Goal: Answer question/provide support: Share knowledge or assist other users

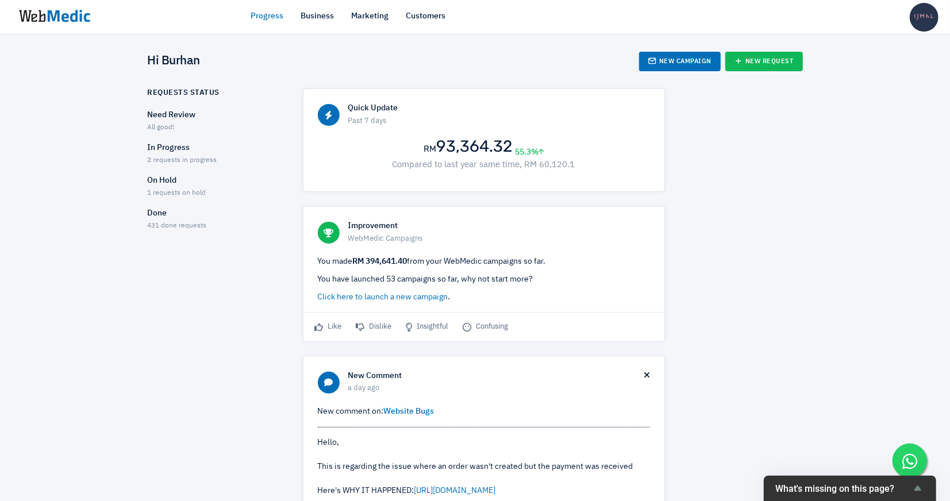
click at [165, 160] on span "2 requests in progress" at bounding box center [183, 160] width 70 height 7
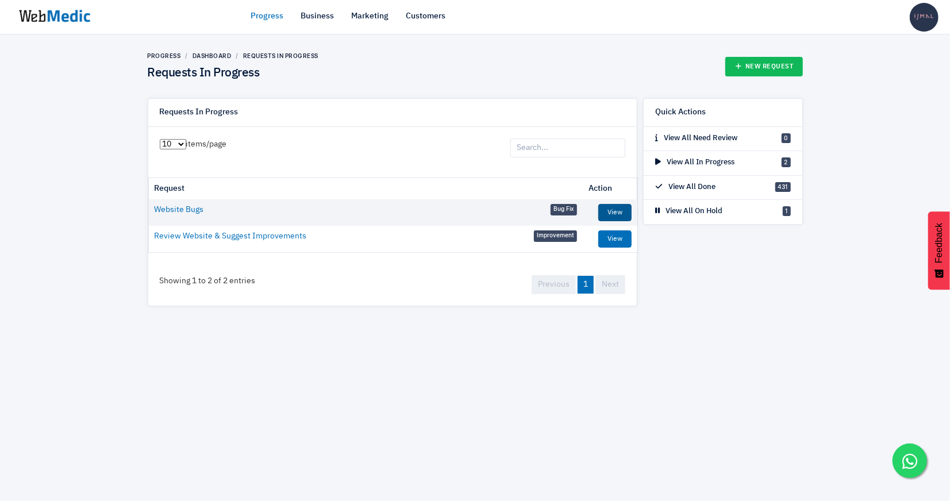
click at [608, 206] on link "View" at bounding box center [614, 212] width 33 height 17
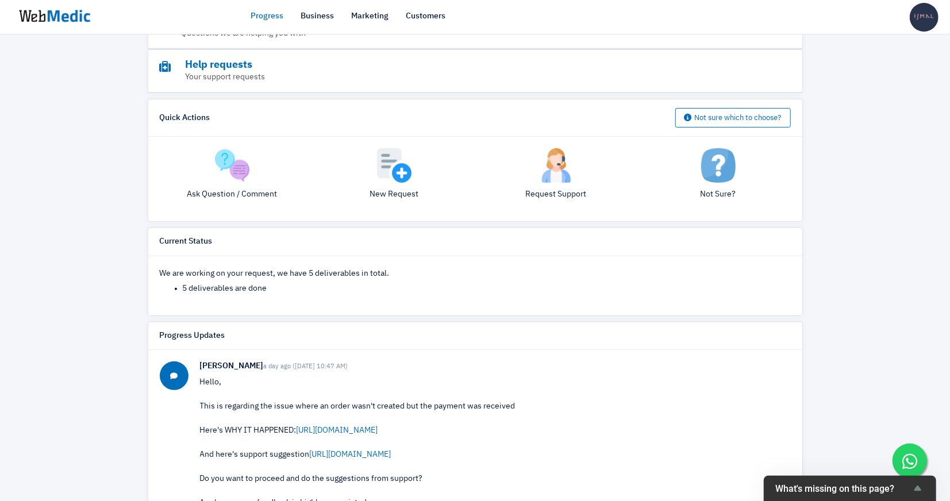
scroll to position [216, 0]
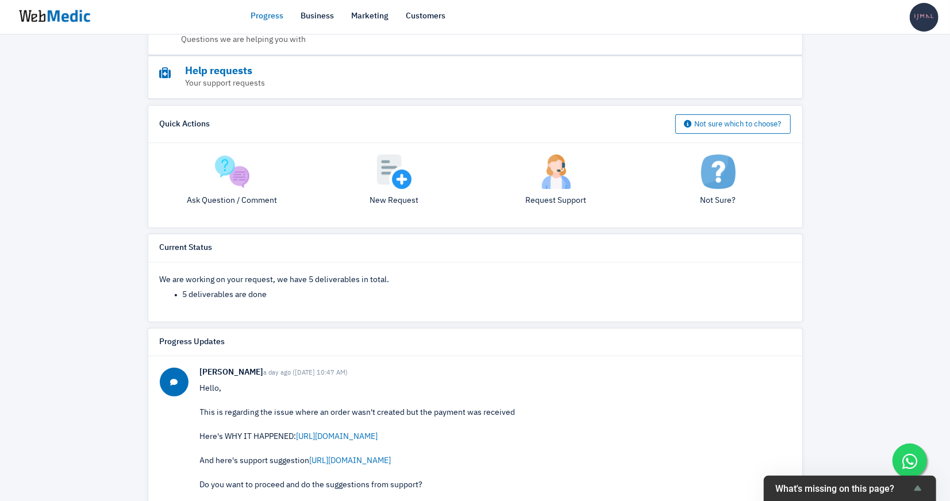
click at [245, 176] on img at bounding box center [232, 172] width 34 height 34
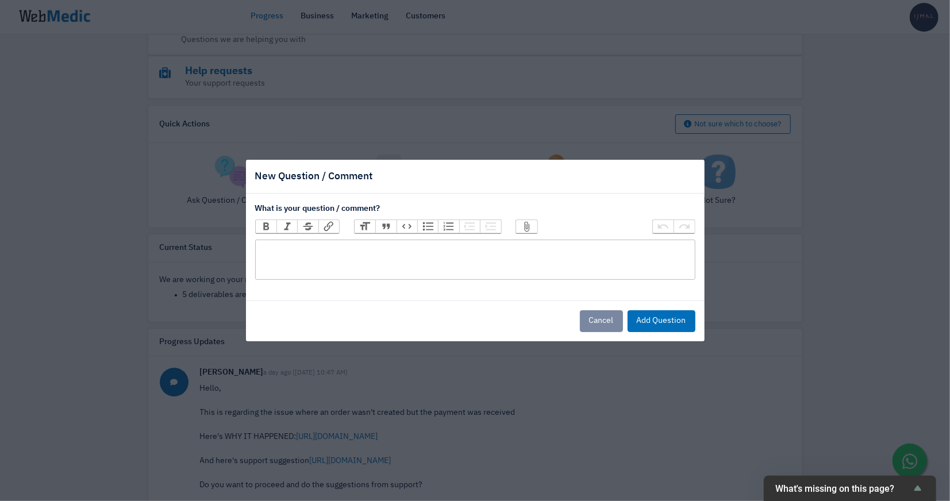
click at [345, 254] on trix-editor at bounding box center [475, 260] width 440 height 40
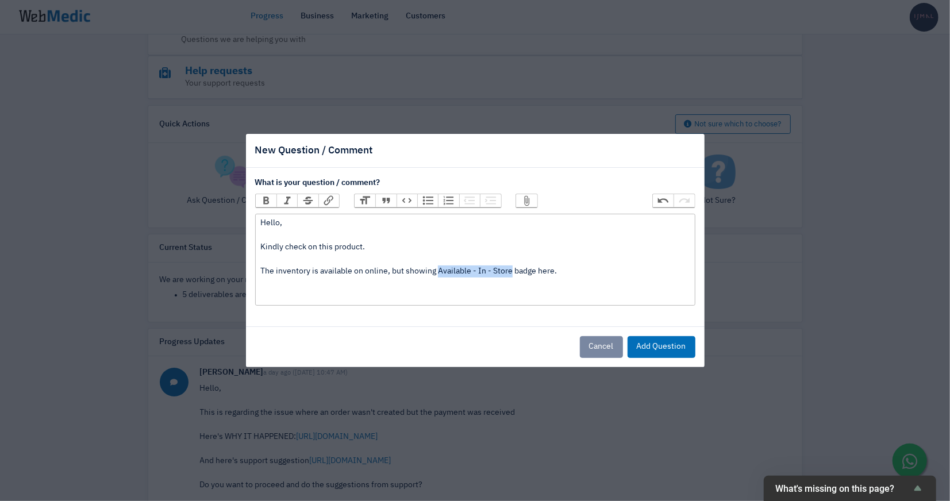
drag, startPoint x: 436, startPoint y: 269, endPoint x: 510, endPoint y: 269, distance: 74.1
click at [510, 269] on div "Hello, Kindly check on this product. The inventory is available on online, but …" at bounding box center [474, 259] width 429 height 84
type trix-editor "<div>Hello,<br><br>Kindly check on this product.<br><br>The inventory is availa…"
click at [426, 271] on div "Hello, Kindly check on this product. The inventory is available on online, but …" at bounding box center [474, 259] width 429 height 84
click at [422, 295] on div "Hello, Kindly check on this product. The inventory is available on online, but …" at bounding box center [474, 259] width 429 height 84
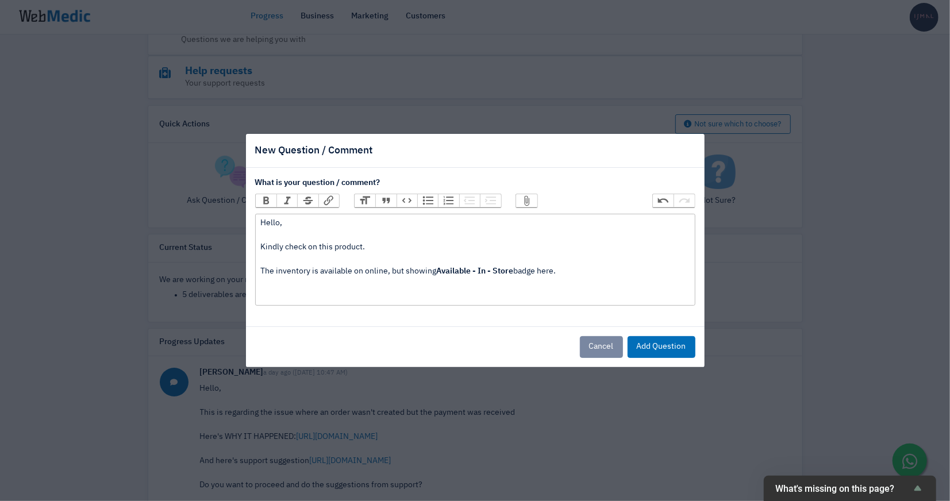
click at [522, 196] on button "Attach Files" at bounding box center [526, 200] width 21 height 13
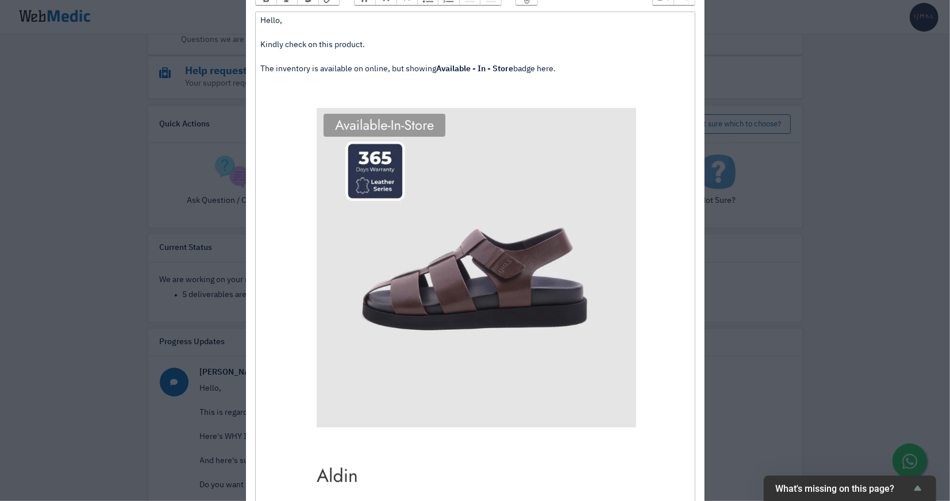
scroll to position [271, 0]
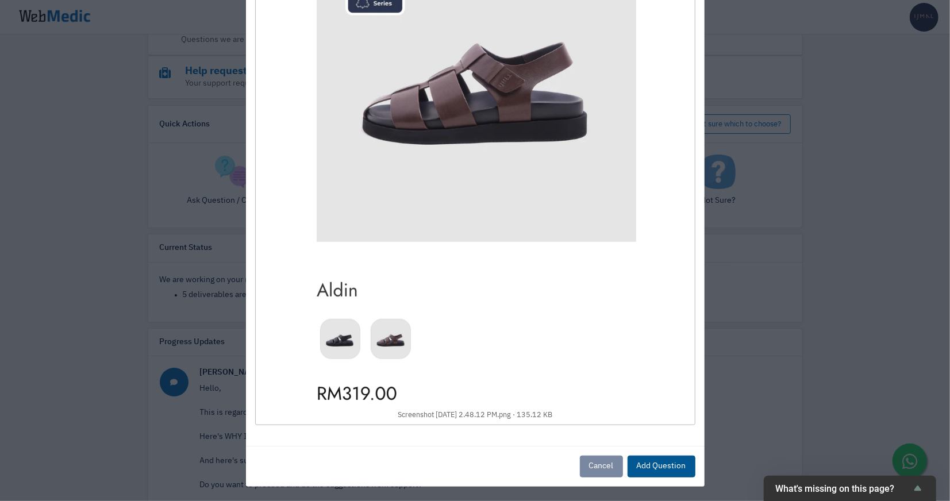
click at [656, 462] on button "Add Question" at bounding box center [661, 467] width 68 height 22
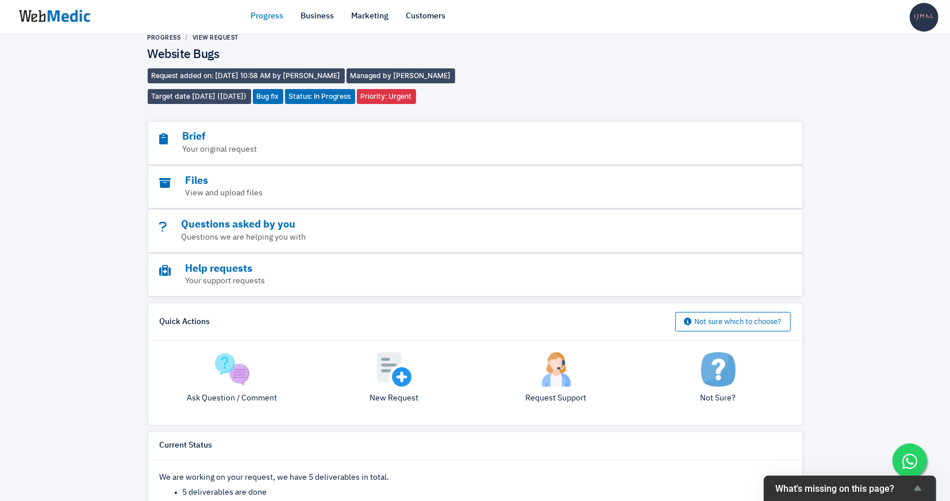
scroll to position [0, 0]
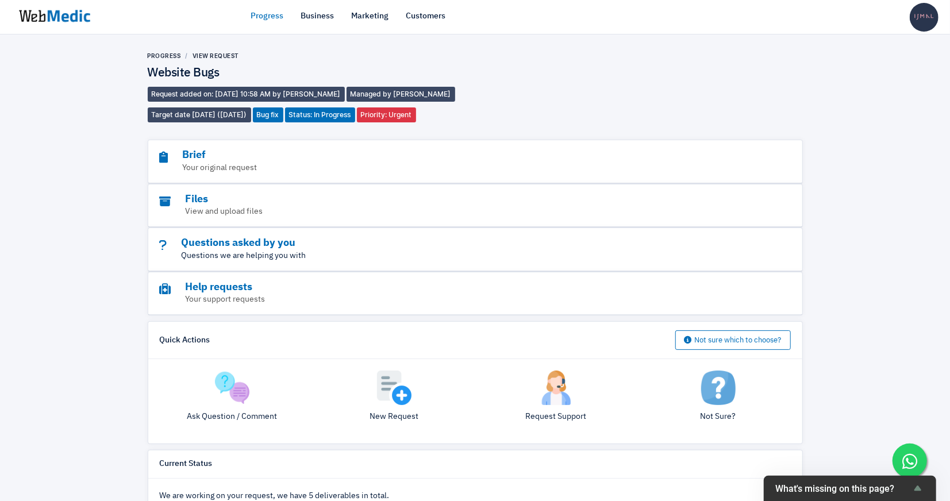
click at [334, 250] on p "Questions we are helping you with" at bounding box center [444, 256] width 568 height 12
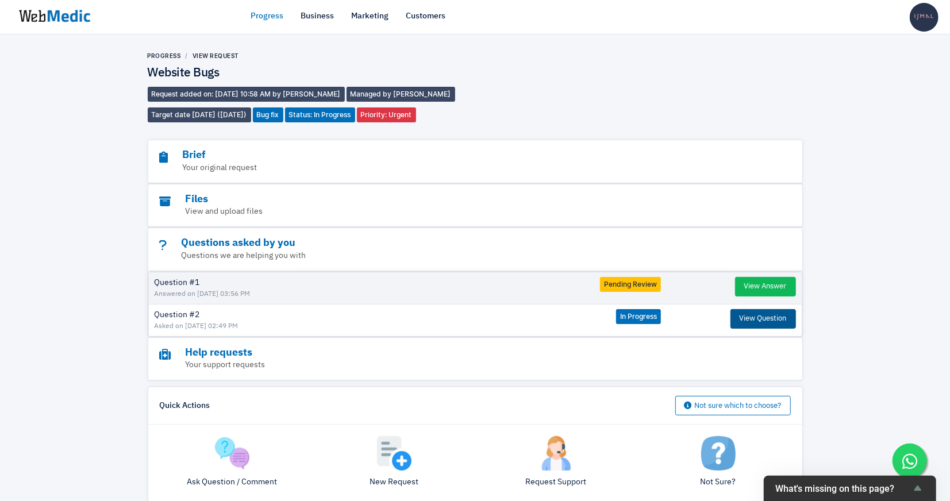
click at [762, 319] on button "View Question" at bounding box center [762, 319] width 65 height 20
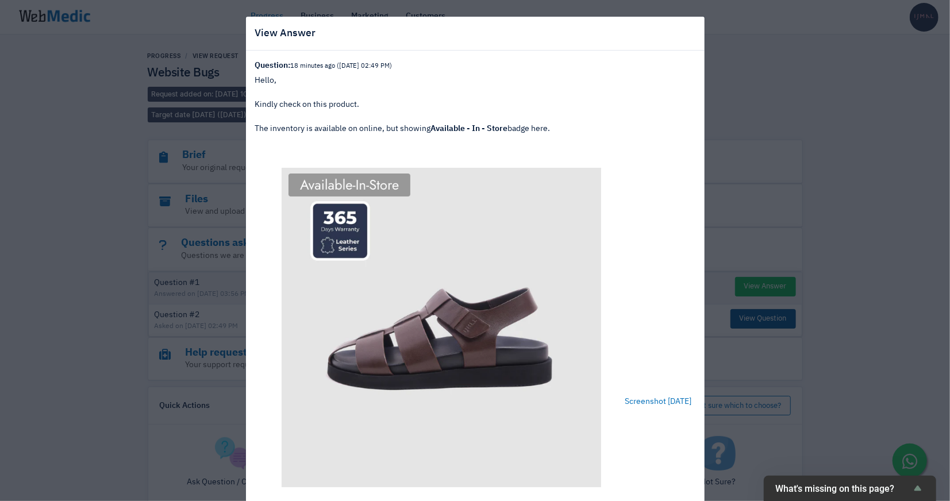
click at [762, 319] on div "View Answer Question: 18 minutes ago (14/10/2025 02:49 PM) Hello, Kindly check …" at bounding box center [475, 250] width 950 height 501
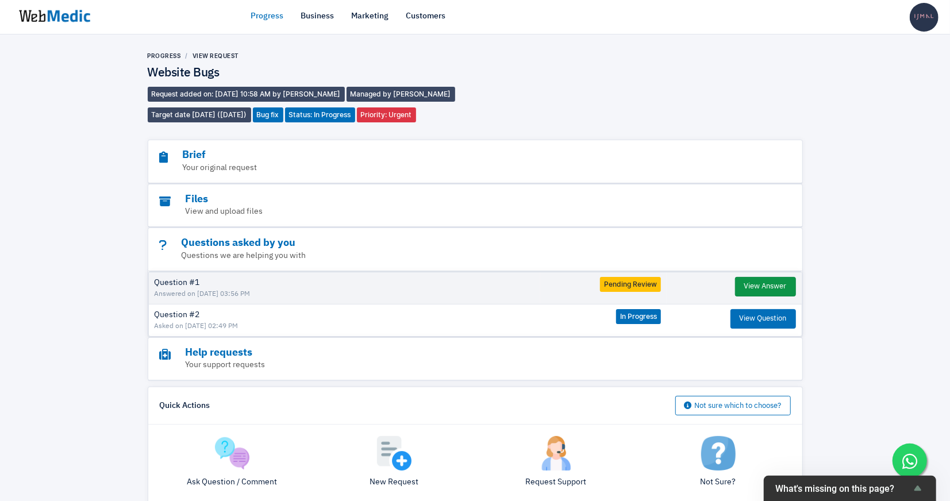
click at [754, 290] on button "View Answer" at bounding box center [765, 287] width 61 height 20
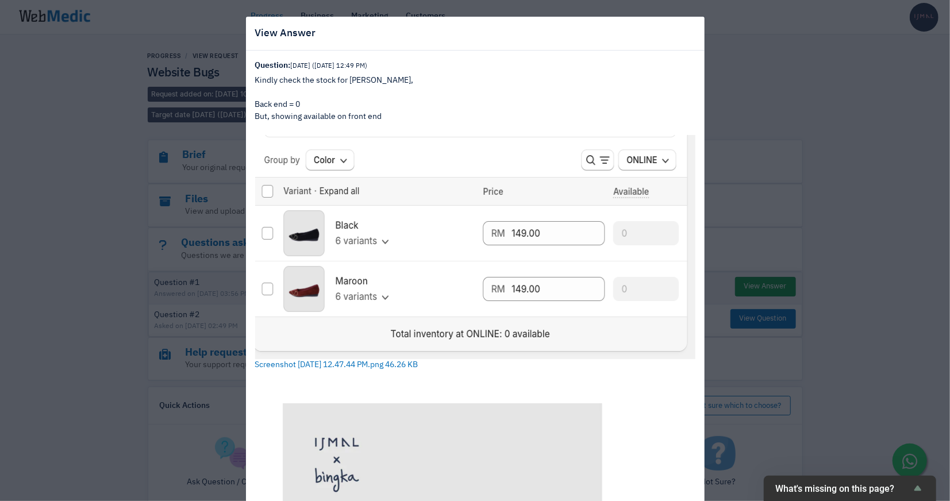
click at [754, 290] on div "View Answer Question: 20 days ago (24/9/2025 12:49 PM) Kindly check the stock f…" at bounding box center [475, 250] width 950 height 501
